Goal: Task Accomplishment & Management: Complete application form

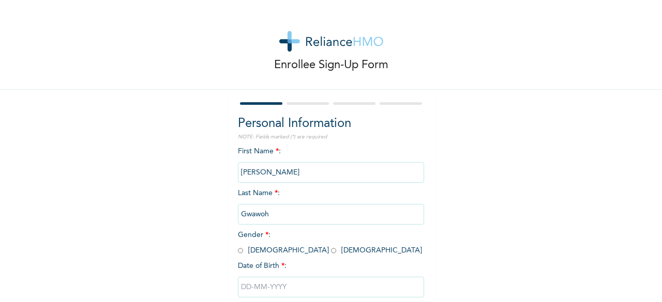
click at [281, 177] on input "[PERSON_NAME]" at bounding box center [331, 172] width 186 height 21
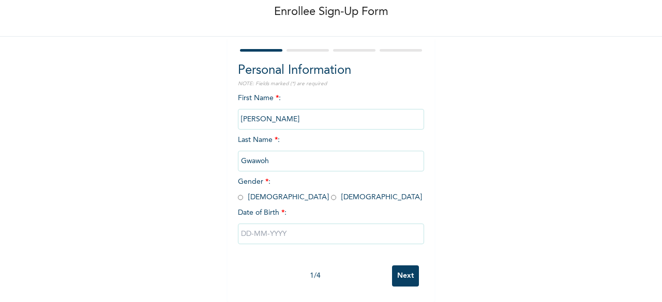
scroll to position [62, 0]
click at [331, 193] on input "radio" at bounding box center [333, 198] width 5 height 10
radio input "true"
click at [247, 224] on input "text" at bounding box center [331, 234] width 186 height 21
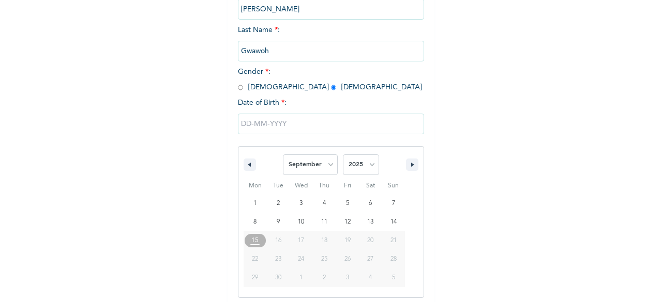
scroll to position [168, 0]
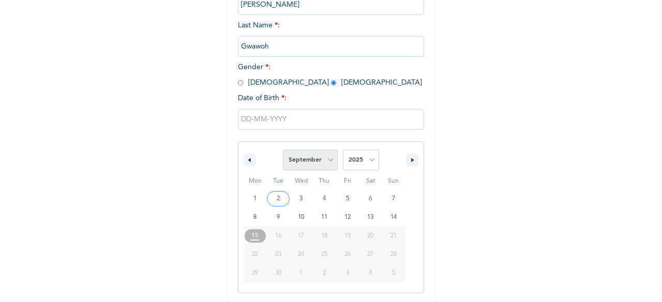
click at [325, 162] on select "January February March April May June July August September October November De…" at bounding box center [310, 160] width 55 height 21
click at [283, 151] on select "January February March April May June July August September October November De…" at bounding box center [310, 160] width 55 height 21
select select "8"
click at [364, 163] on select "2025 2024 2023 2022 2021 2020 2019 2018 2017 2016 2015 2014 2013 2012 2011 2010…" at bounding box center [361, 160] width 36 height 21
select select "1997"
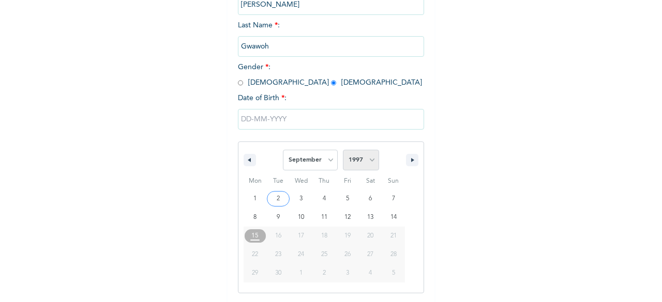
click at [343, 151] on select "2025 2024 2023 2022 2021 2020 2019 2018 2017 2016 2015 2014 2013 2012 2011 2010…" at bounding box center [361, 160] width 36 height 21
click at [325, 163] on select "January February March April May June July August September October November De…" at bounding box center [310, 160] width 55 height 21
select select "11"
click at [283, 151] on select "January February March April May June July August September October November De…" at bounding box center [310, 160] width 55 height 21
type input "[DATE]"
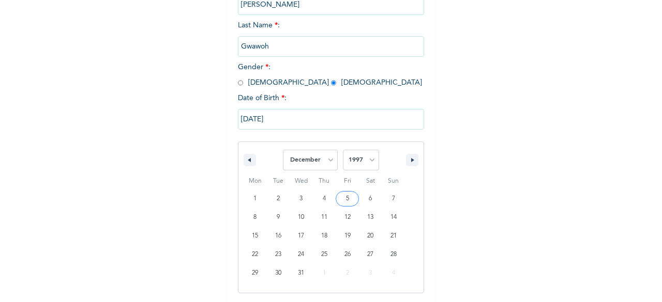
scroll to position [62, 0]
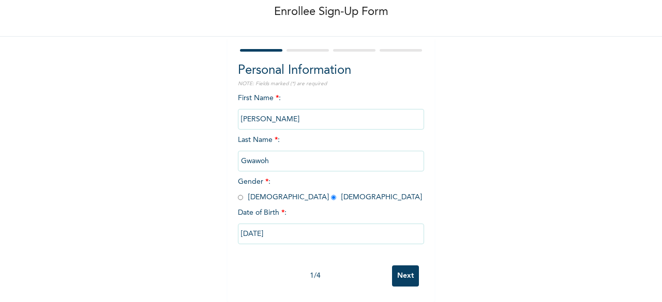
click at [404, 270] on input "Next" at bounding box center [405, 276] width 27 height 21
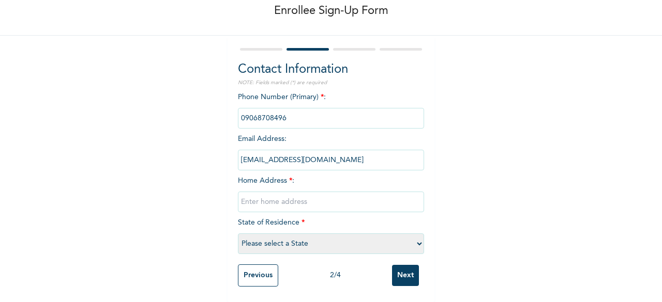
click at [276, 192] on input "text" at bounding box center [331, 202] width 186 height 21
type input "[STREET_ADDRESS]"
click at [409, 236] on select "Please select a State [PERSON_NAME] (FCT) [PERSON_NAME] Ibom [GEOGRAPHIC_DATA] …" at bounding box center [331, 244] width 186 height 21
select select "28"
click at [238, 234] on select "Please select a State [PERSON_NAME] (FCT) [PERSON_NAME] Ibom [GEOGRAPHIC_DATA] …" at bounding box center [331, 244] width 186 height 21
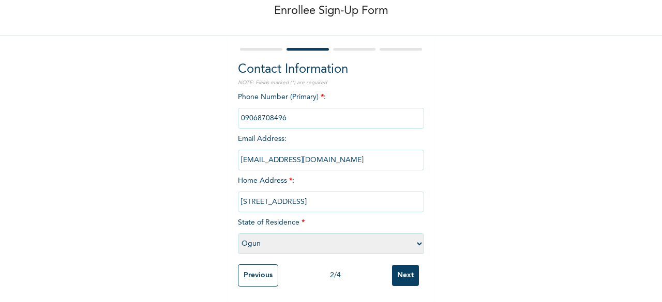
click at [411, 267] on input "Next" at bounding box center [405, 275] width 27 height 21
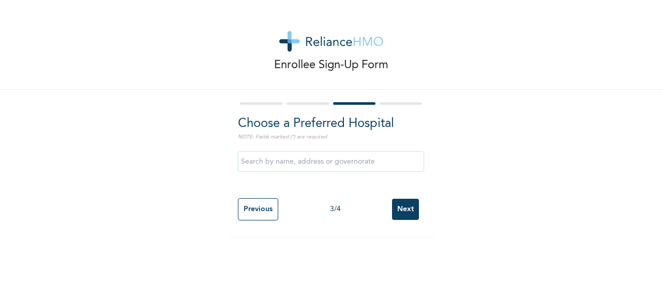
scroll to position [0, 0]
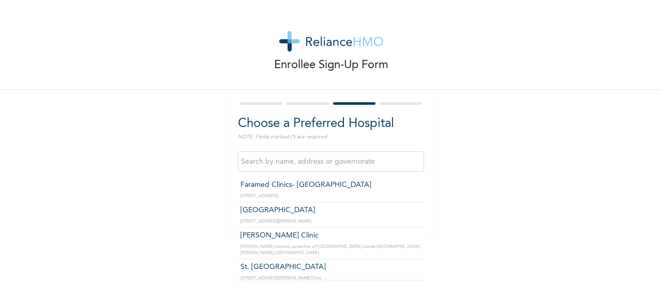
click at [398, 160] on input "text" at bounding box center [331, 161] width 186 height 21
click at [376, 163] on input "text" at bounding box center [331, 161] width 186 height 21
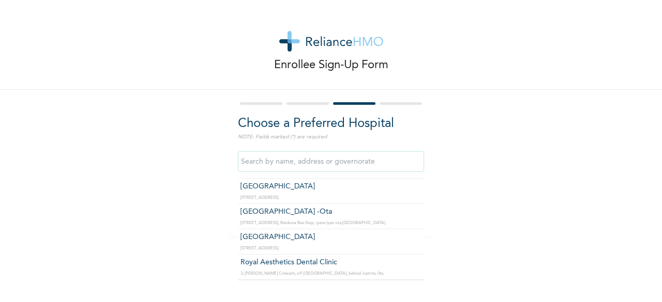
scroll to position [3066, 0]
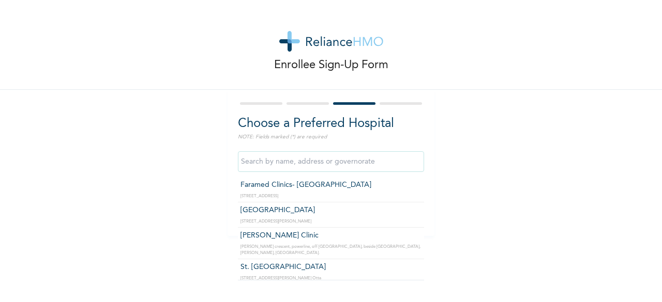
click at [386, 104] on div at bounding box center [400, 103] width 42 height 3
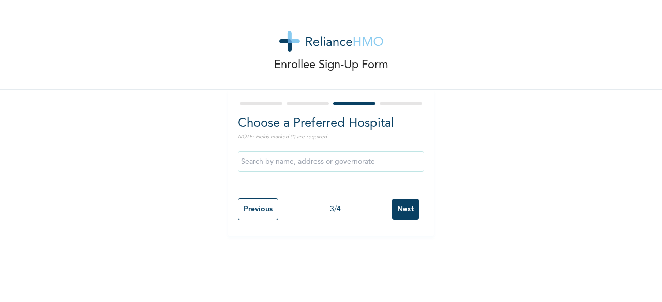
click at [395, 209] on input "Next" at bounding box center [405, 209] width 27 height 21
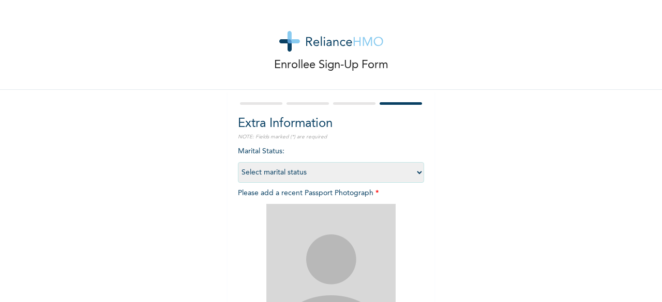
click at [411, 173] on select "Select marital status [DEMOGRAPHIC_DATA] Married [DEMOGRAPHIC_DATA] Widow/[DEMO…" at bounding box center [331, 172] width 186 height 21
select select "1"
click at [238, 162] on select "Select marital status [DEMOGRAPHIC_DATA] Married [DEMOGRAPHIC_DATA] Widow/[DEMO…" at bounding box center [331, 172] width 186 height 21
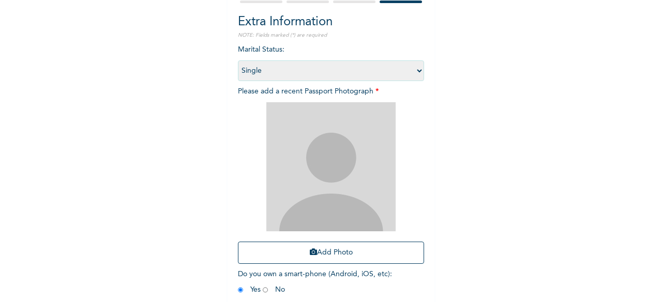
scroll to position [103, 0]
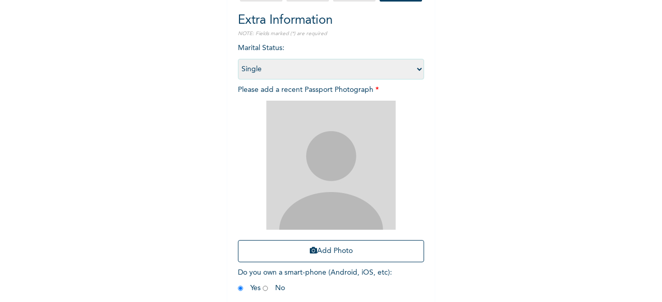
click at [343, 184] on img at bounding box center [330, 165] width 129 height 129
click at [334, 178] on img at bounding box center [330, 165] width 129 height 129
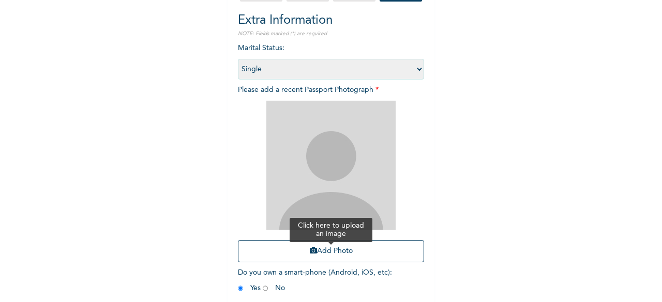
click at [335, 249] on button "Add Photo" at bounding box center [331, 251] width 186 height 22
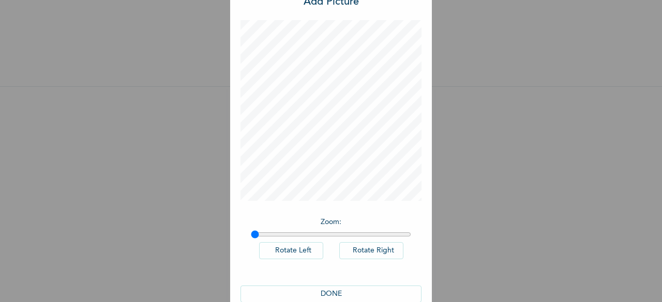
scroll to position [58, 0]
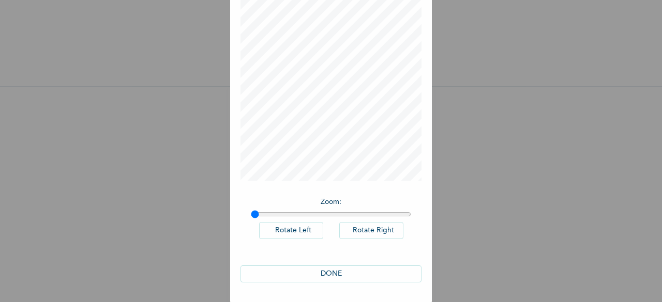
click at [348, 271] on button "DONE" at bounding box center [330, 274] width 181 height 17
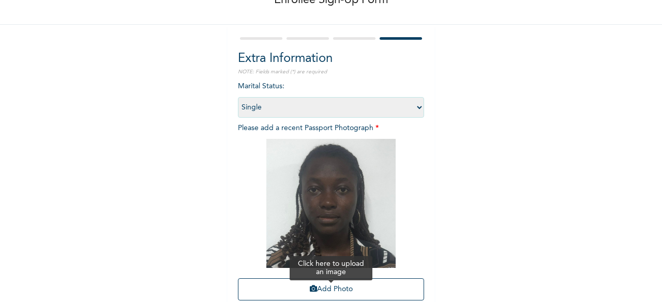
scroll to position [151, 0]
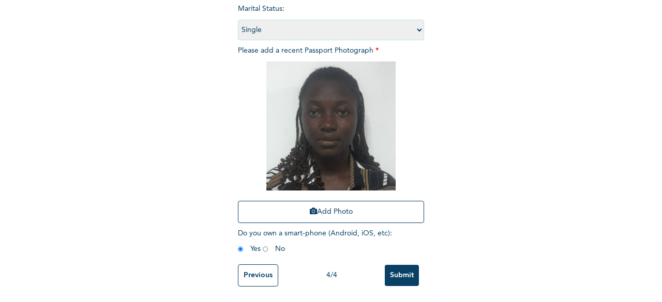
click at [263, 266] on input "Previous" at bounding box center [258, 276] width 40 height 22
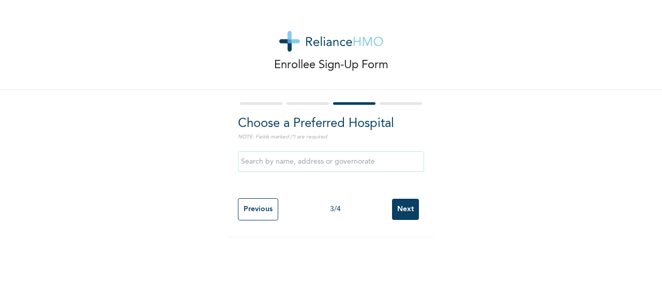
scroll to position [0, 0]
click at [263, 204] on input "Previous" at bounding box center [258, 210] width 40 height 22
select select "28"
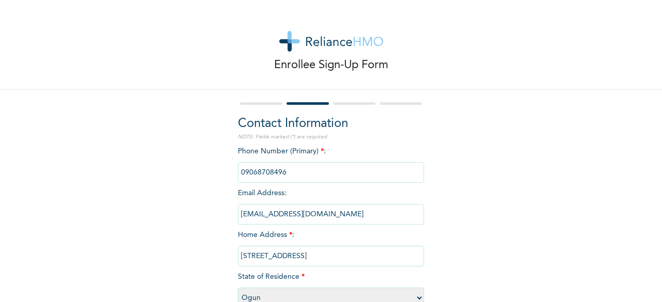
scroll to position [63, 0]
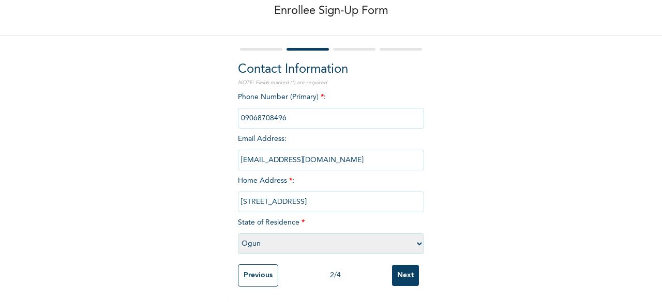
click at [260, 269] on input "Previous" at bounding box center [258, 276] width 40 height 22
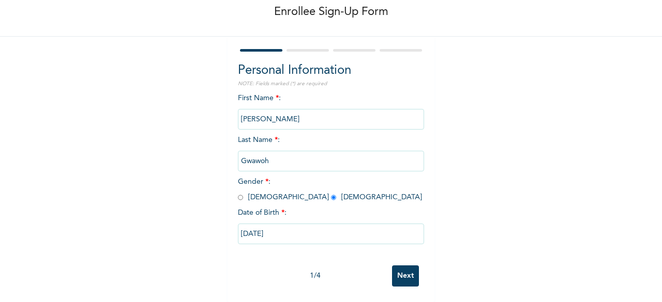
click at [394, 271] on input "Next" at bounding box center [405, 276] width 27 height 21
select select "28"
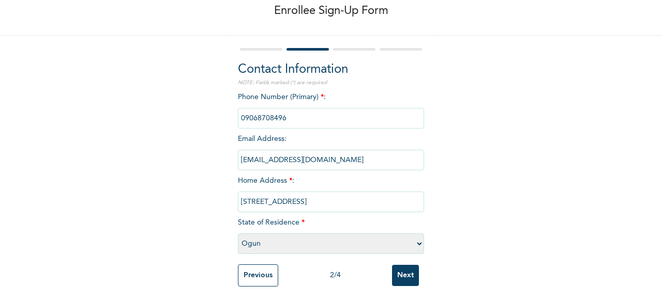
click at [394, 271] on input "Next" at bounding box center [405, 275] width 27 height 21
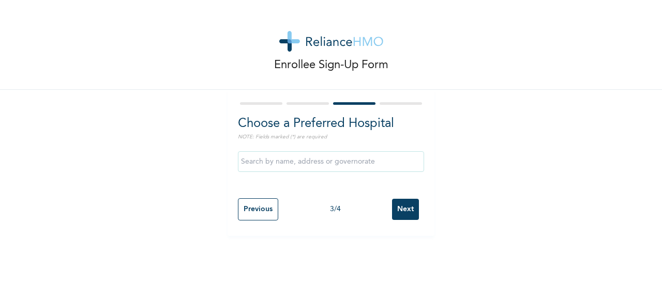
click at [407, 209] on input "Next" at bounding box center [405, 209] width 27 height 21
select select "1"
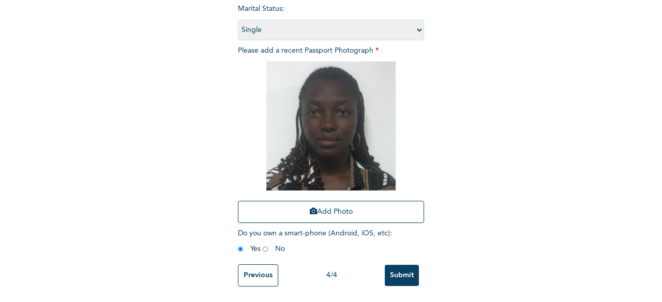
scroll to position [151, 0]
click at [397, 265] on input "Submit" at bounding box center [402, 275] width 34 height 21
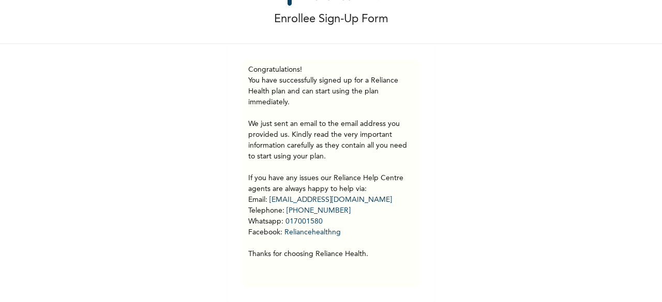
scroll to position [54, 0]
